Goal: Transaction & Acquisition: Purchase product/service

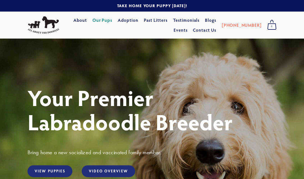
click at [95, 19] on link "Our Pups" at bounding box center [102, 20] width 20 height 10
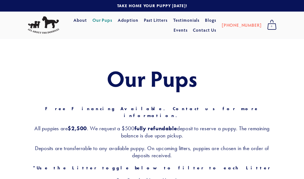
click at [100, 21] on link "Our Pups" at bounding box center [102, 20] width 20 height 10
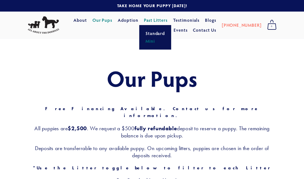
click at [154, 41] on link "Mini" at bounding box center [155, 41] width 23 height 8
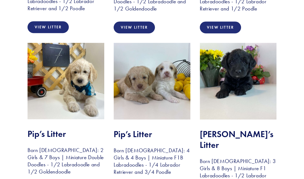
scroll to position [2087, 0]
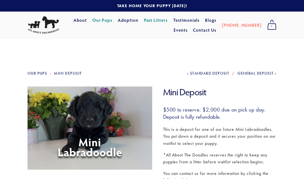
click at [105, 23] on link "Our Pups" at bounding box center [102, 20] width 20 height 10
